Goal: Task Accomplishment & Management: Use online tool/utility

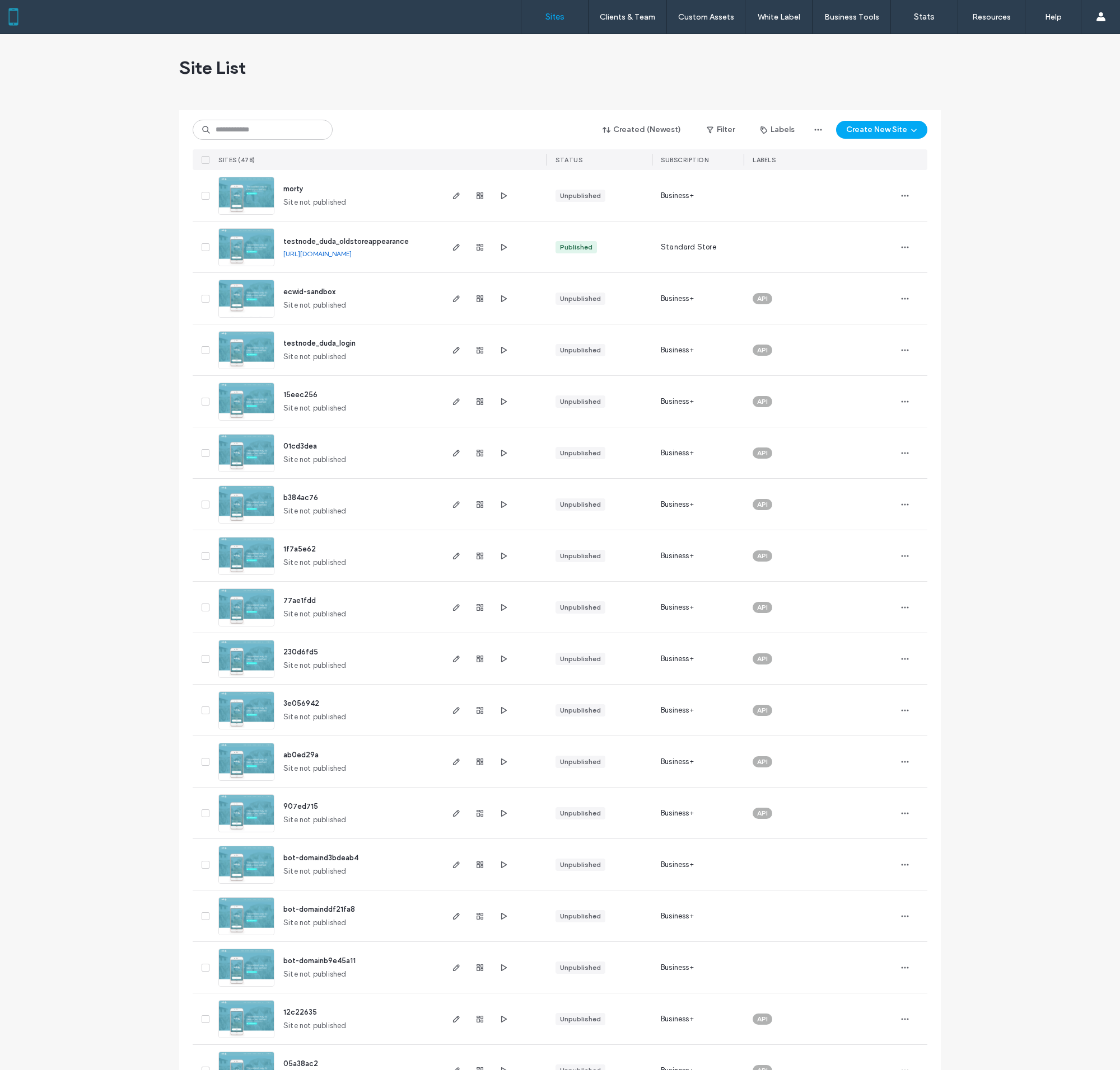
click at [246, 349] on img at bounding box center [246, 370] width 55 height 76
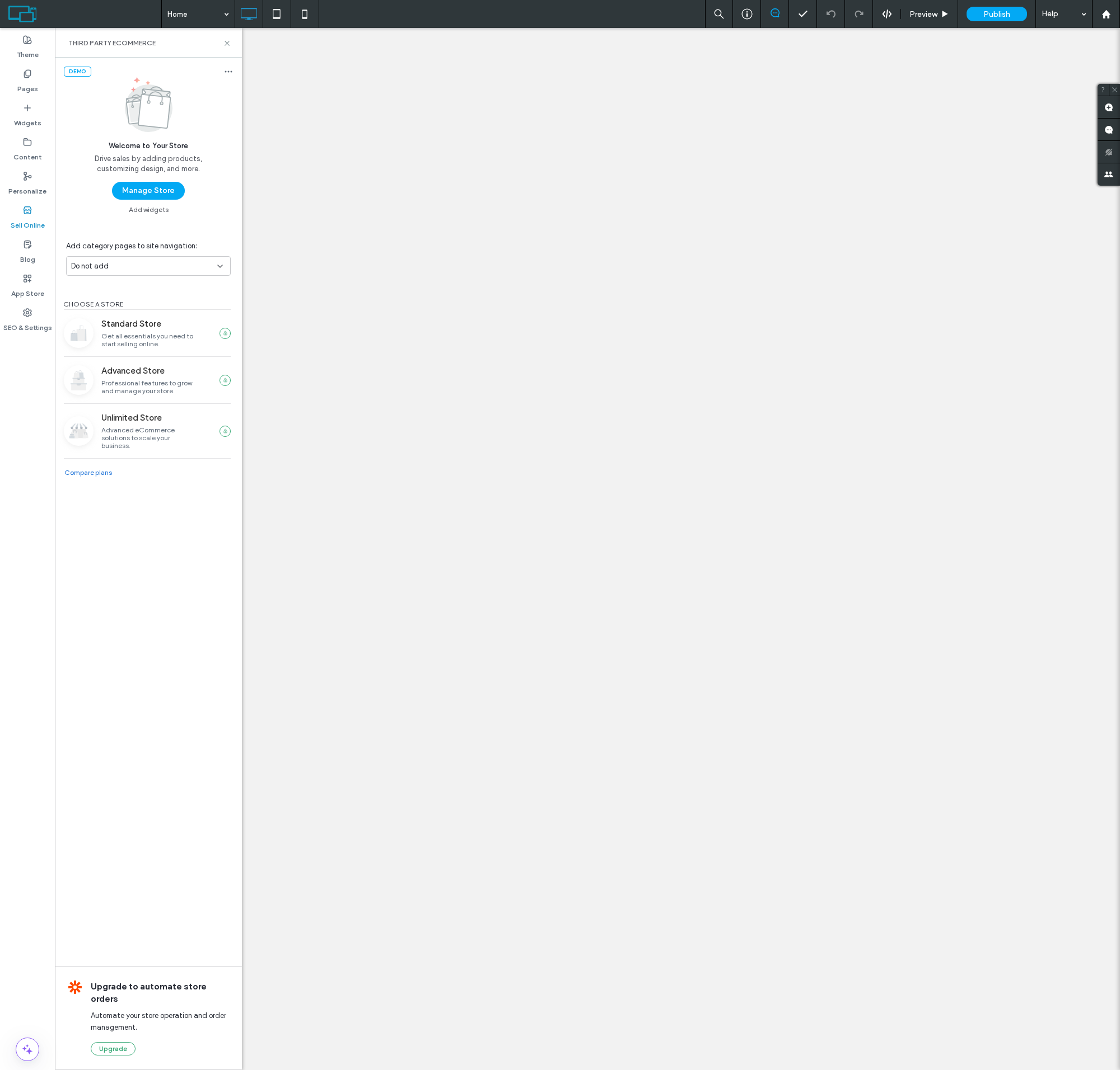
click at [148, 191] on button "Manage Store" at bounding box center [149, 191] width 73 height 18
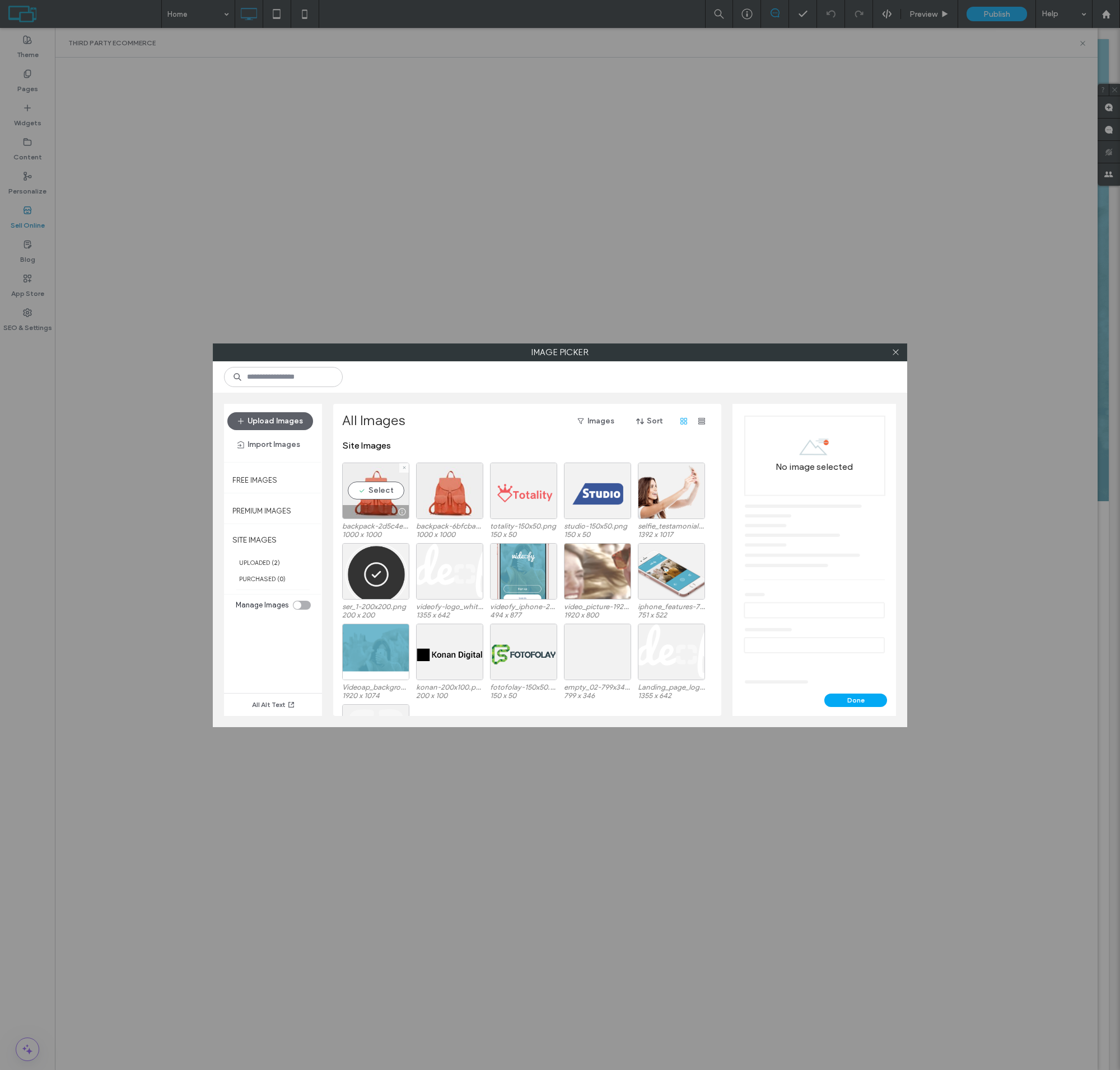
click at [376, 500] on div "Select" at bounding box center [376, 491] width 67 height 57
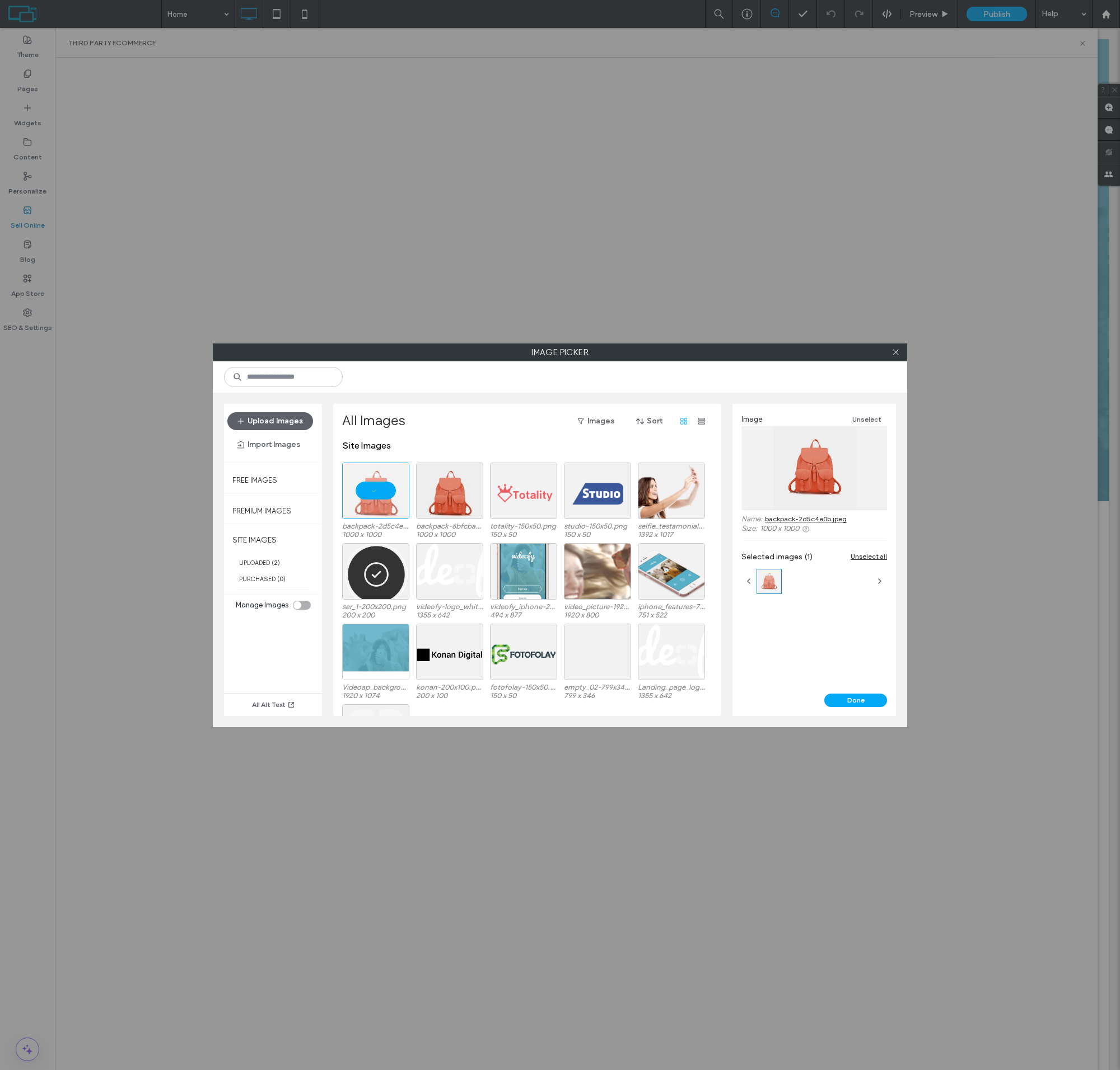
click at [855, 700] on button "Done" at bounding box center [855, 700] width 63 height 13
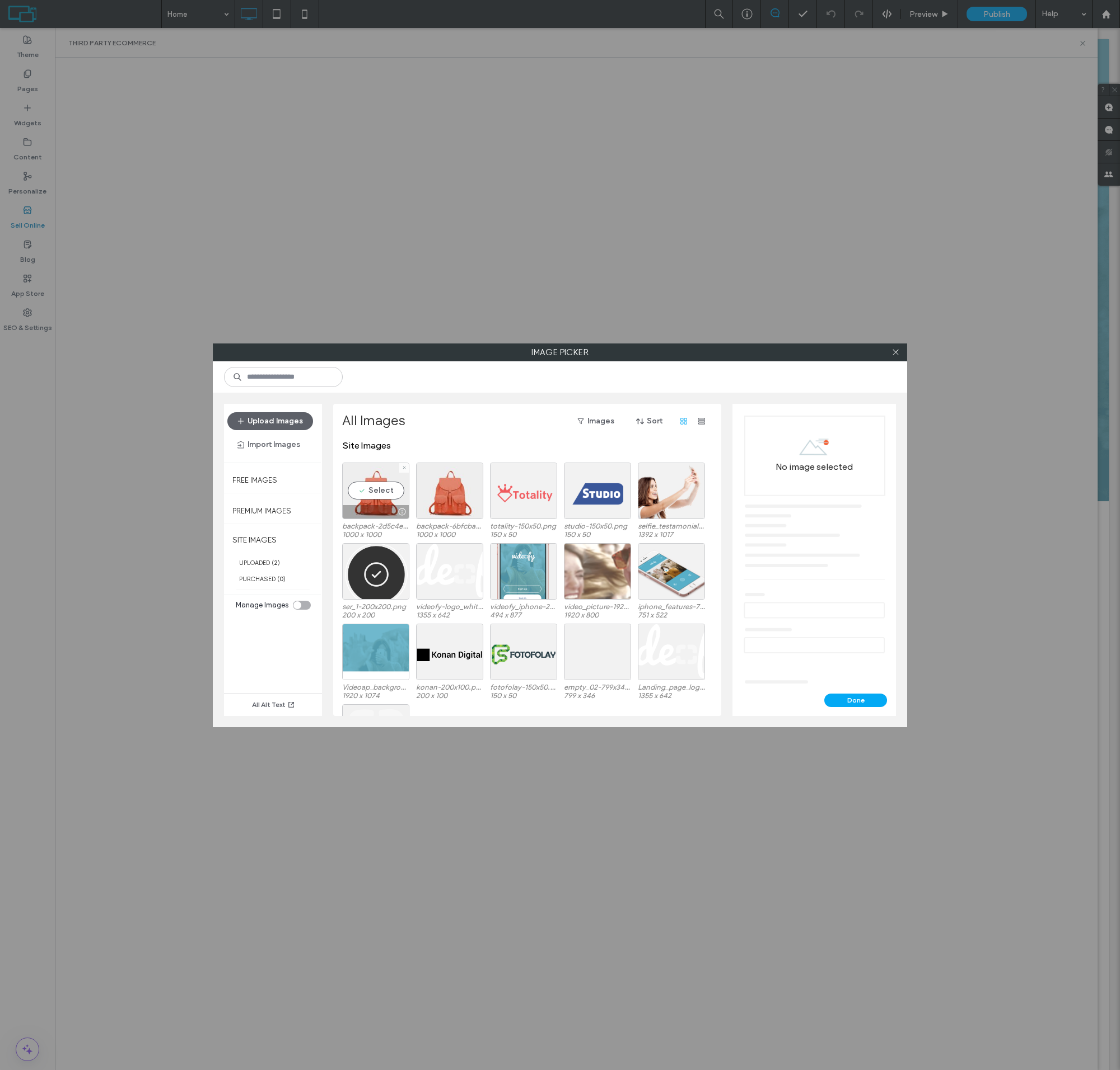
click at [376, 500] on div "Select" at bounding box center [376, 491] width 67 height 57
click at [855, 700] on button "Done" at bounding box center [855, 700] width 63 height 13
click at [376, 500] on div "Select" at bounding box center [376, 491] width 67 height 57
click at [855, 700] on button "Done" at bounding box center [855, 700] width 63 height 13
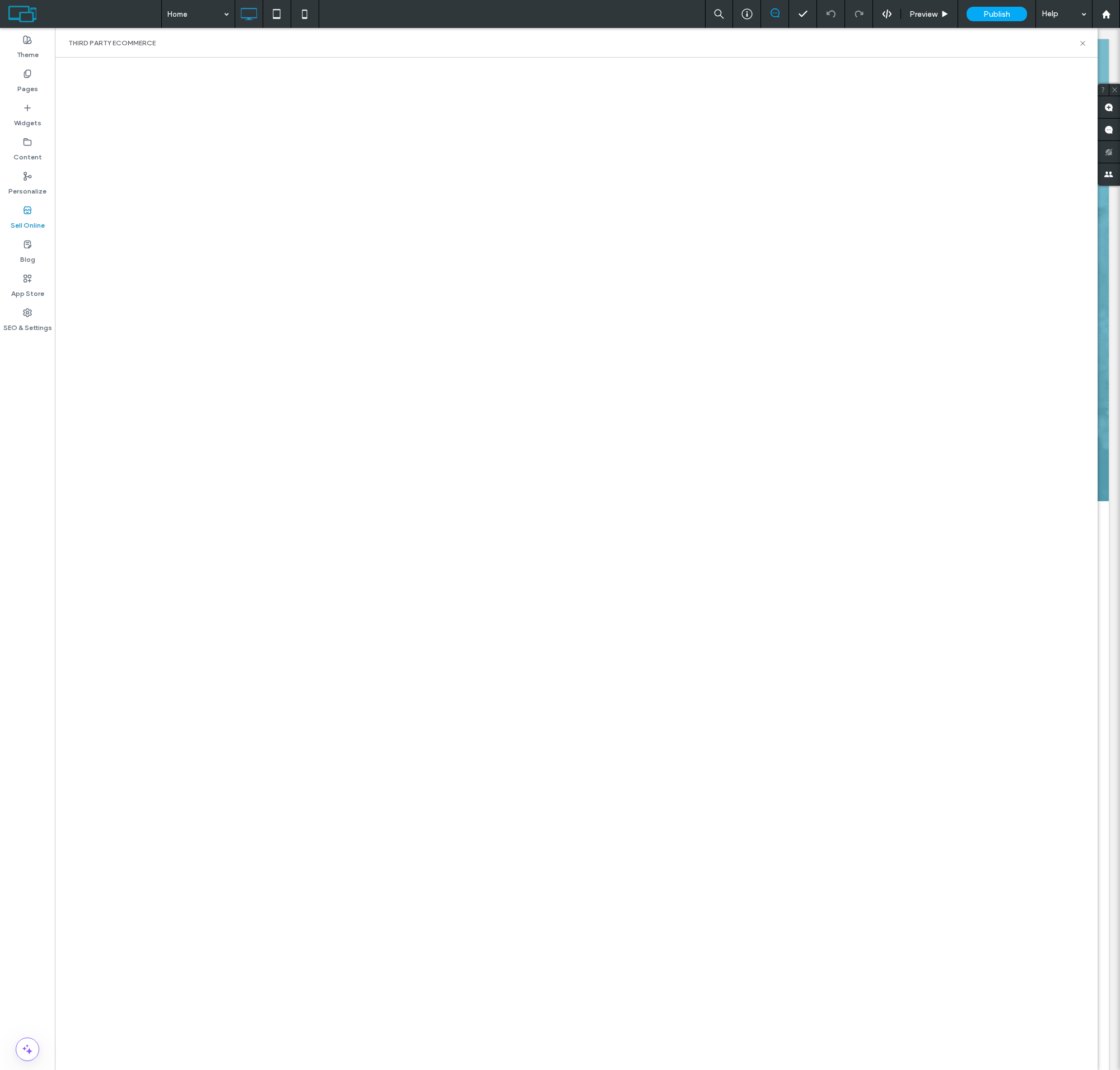
click at [1009, 0] on html ".wqwq-1{fill:#231f20;} .cls-1q, .cls-2q { fill-rule: evenodd; } .cls-2q { fill:…" at bounding box center [560, 535] width 1120 height 1070
